Goal: Transaction & Acquisition: Purchase product/service

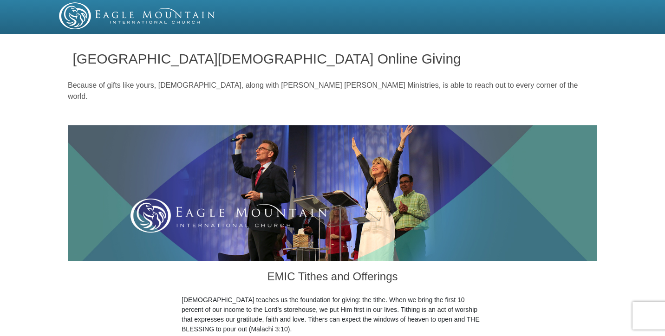
type input "4"
radio input "true"
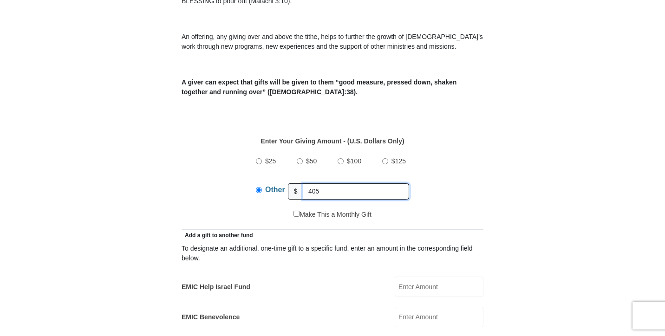
type input "405"
click at [461, 190] on div "$25 $50 $100 $125 Other $ 405" at bounding box center [333, 180] width 292 height 60
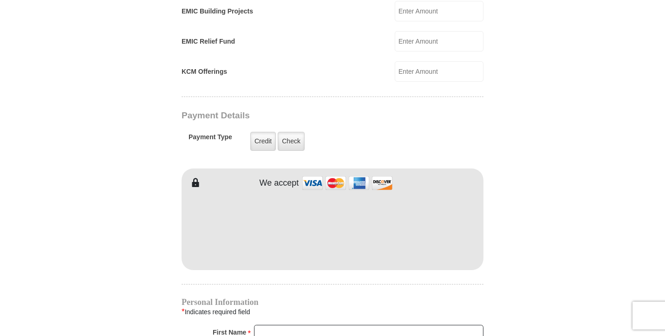
scroll to position [660, 0]
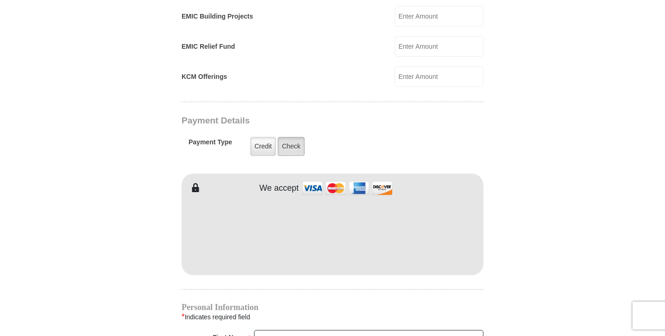
click at [292, 138] on label "Check" at bounding box center [291, 146] width 27 height 19
click at [0, 0] on input "Check" at bounding box center [0, 0] width 0 height 0
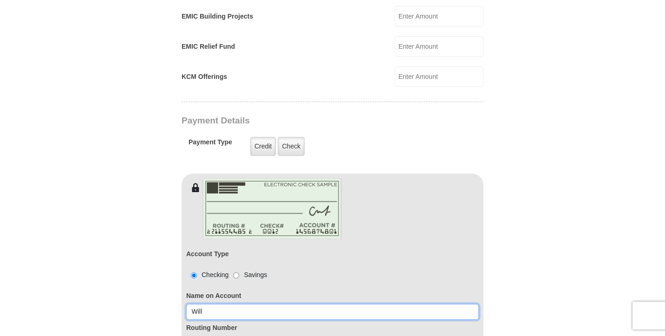
type input "Will Cross"
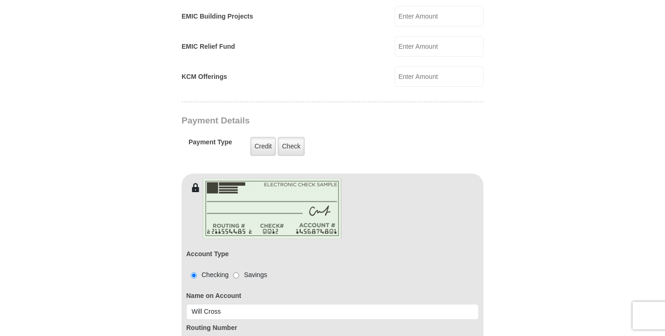
type input "Will"
type input "Cross"
type input "155 [PERSON_NAME] Dr"
type input "[GEOGRAPHIC_DATA]"
select select "PA"
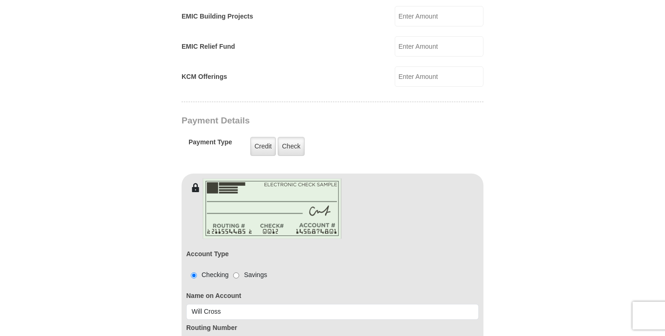
type input "17345"
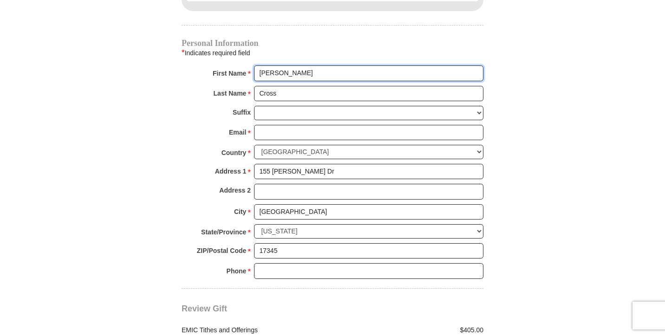
scroll to position [1044, 0]
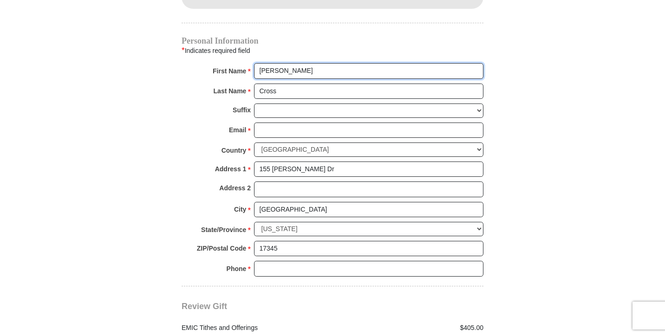
type input "[PERSON_NAME]"
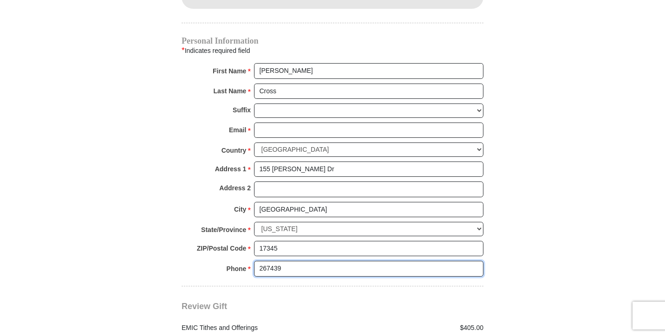
type input "2674397902"
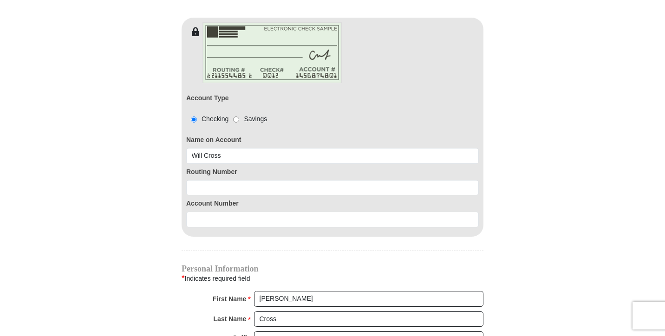
scroll to position [812, 0]
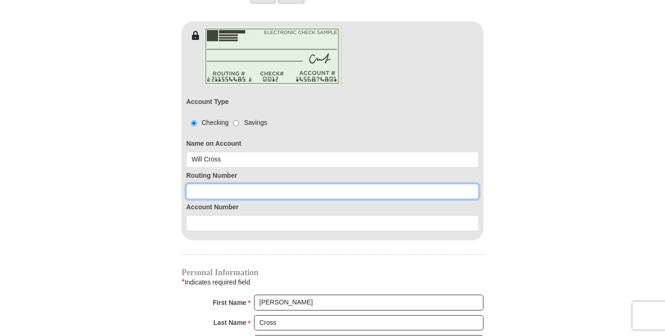
click at [250, 187] on input at bounding box center [332, 192] width 293 height 16
type input "043318092"
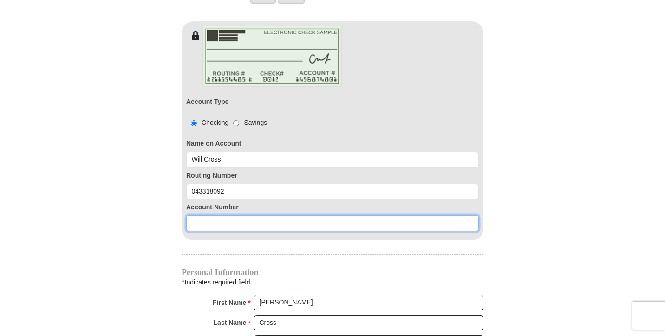
click at [210, 216] on input at bounding box center [332, 224] width 293 height 16
type input "2844071189"
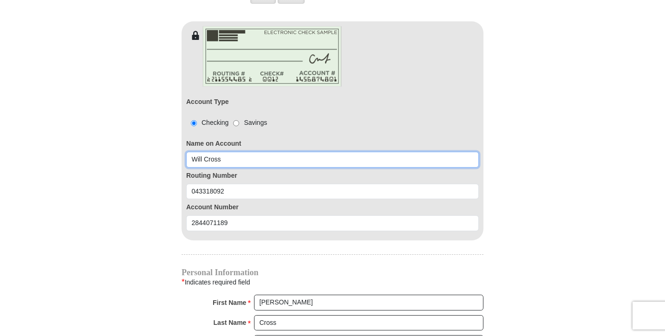
click at [204, 152] on input "Will Cross" at bounding box center [332, 160] width 293 height 16
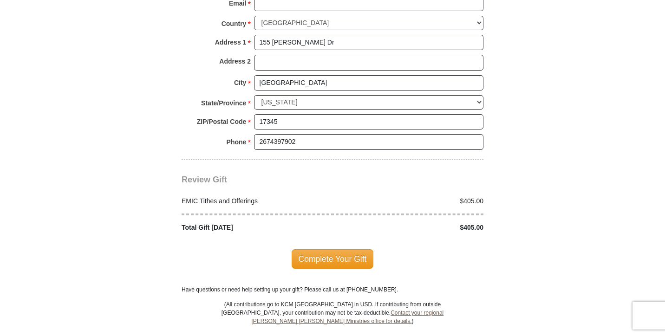
scroll to position [1172, 0]
type input "[PERSON_NAME]"
click at [344, 249] on span "Complete Your Gift" at bounding box center [333, 259] width 82 height 20
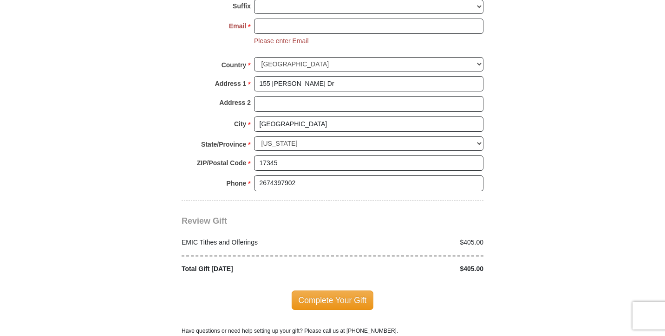
scroll to position [1144, 0]
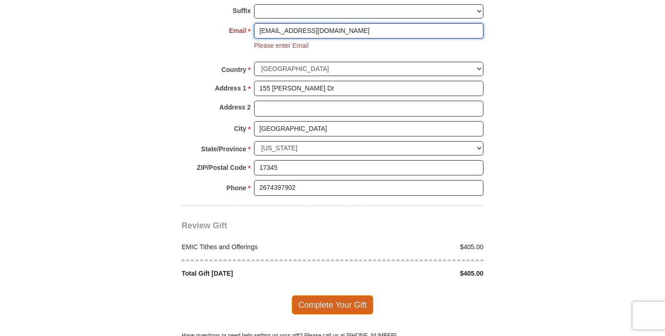
type input "[EMAIL_ADDRESS][DOMAIN_NAME]"
click at [318, 296] on span "Complete Your Gift" at bounding box center [333, 306] width 82 height 20
